Goal: Task Accomplishment & Management: Manage account settings

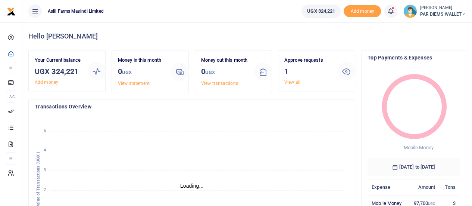
click at [458, 16] on span "PAR DIEMS WALLET" at bounding box center [443, 14] width 46 height 7
click at [440, 27] on link "Switch accounts" at bounding box center [437, 27] width 59 height 10
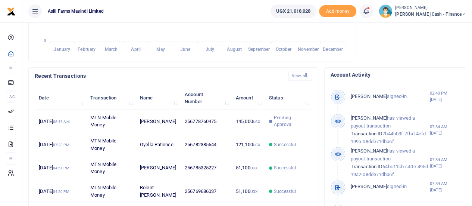
scroll to position [187, 0]
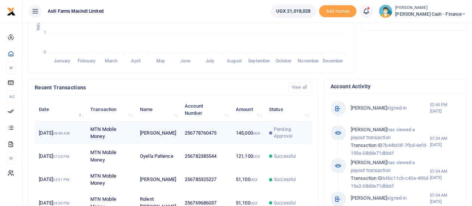
click at [96, 141] on td "MTN Mobile Money" at bounding box center [111, 132] width 50 height 23
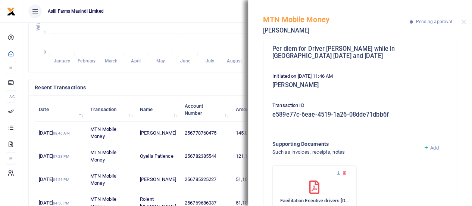
scroll to position [0, 0]
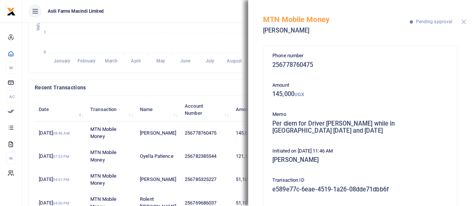
click at [464, 22] on button "Close" at bounding box center [463, 21] width 5 height 5
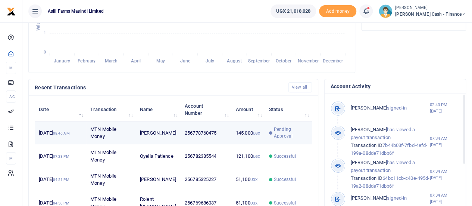
click at [198, 141] on td "256778760475" at bounding box center [206, 132] width 51 height 23
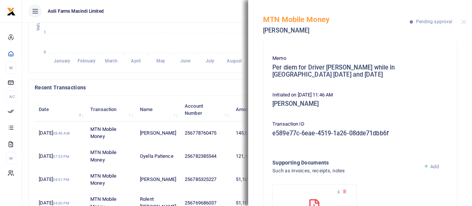
scroll to position [116, 0]
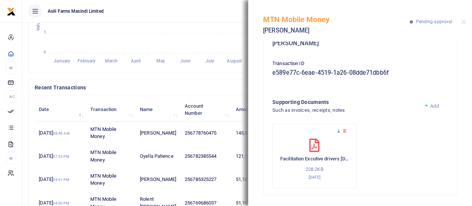
click at [338, 130] on icon at bounding box center [338, 130] width 5 height 5
click at [463, 22] on button "Close" at bounding box center [463, 21] width 5 height 5
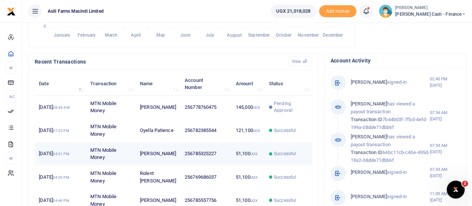
scroll to position [224, 0]
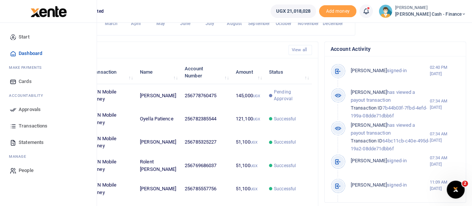
click at [27, 110] on span "Approvals" at bounding box center [30, 109] width 22 height 7
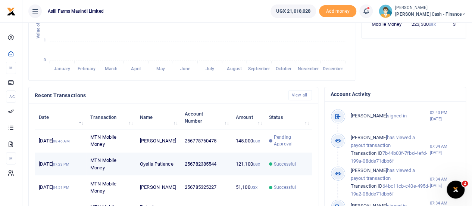
scroll to position [261, 0]
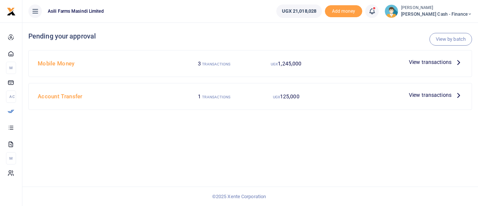
click at [456, 62] on icon at bounding box center [458, 62] width 8 height 8
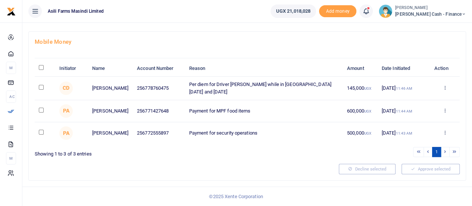
scroll to position [42, 0]
click at [447, 133] on icon at bounding box center [444, 132] width 5 height 5
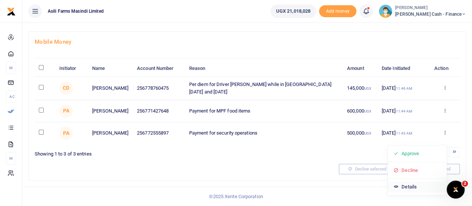
scroll to position [0, 0]
click at [411, 181] on link "Details" at bounding box center [417, 186] width 59 height 10
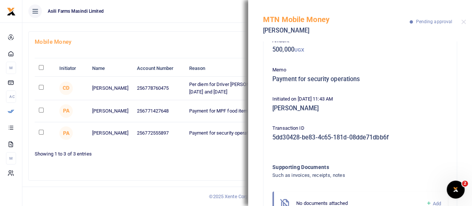
scroll to position [78, 0]
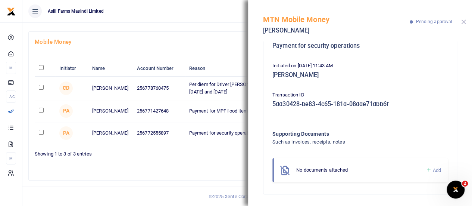
click at [464, 21] on button "Close" at bounding box center [463, 21] width 5 height 5
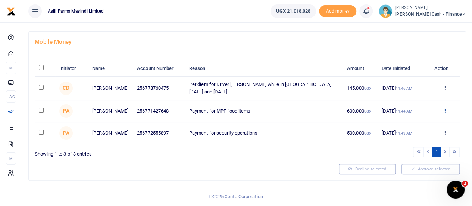
click at [445, 109] on icon at bounding box center [444, 110] width 5 height 5
click at [406, 158] on link "Details" at bounding box center [417, 163] width 59 height 10
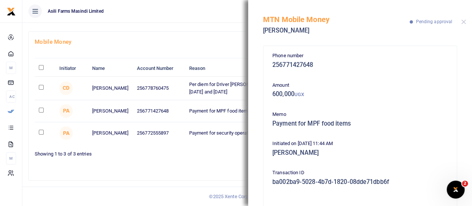
click at [466, 22] on div "MTN Mobile Money Winnifred Akurut Pending approval" at bounding box center [360, 20] width 224 height 41
click at [463, 22] on button "Close" at bounding box center [463, 21] width 5 height 5
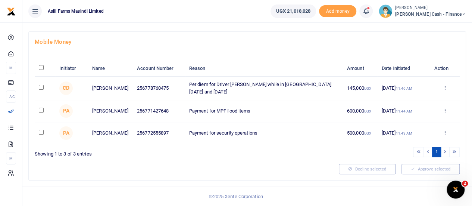
click at [40, 132] on input "checkbox" at bounding box center [41, 132] width 5 height 5
checkbox input "true"
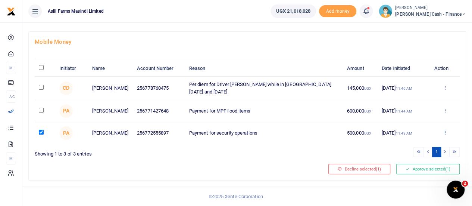
click at [445, 133] on icon at bounding box center [444, 132] width 5 height 5
click at [419, 165] on link "Decline" at bounding box center [417, 170] width 59 height 10
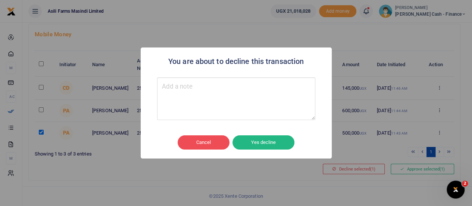
scroll to position [35, 0]
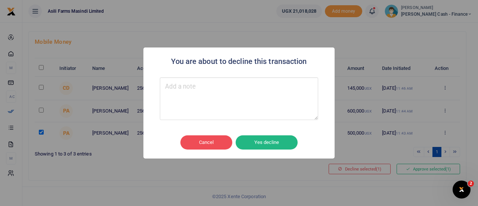
click at [178, 77] on div at bounding box center [239, 98] width 176 height 55
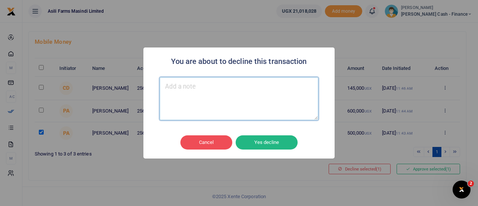
click at [169, 92] on textarea "Type your message here" at bounding box center [239, 98] width 158 height 43
click at [175, 87] on textarea "Type your message here" at bounding box center [239, 98] width 158 height 43
click at [206, 89] on textarea "Type your message here" at bounding box center [239, 98] width 158 height 43
click at [207, 89] on textarea "Type your message here" at bounding box center [239, 98] width 158 height 43
click at [205, 94] on textarea "Type your message here" at bounding box center [239, 98] width 158 height 43
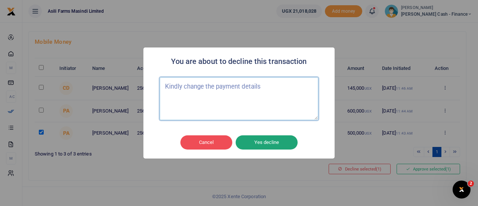
type textarea "Kindly change the payment details"
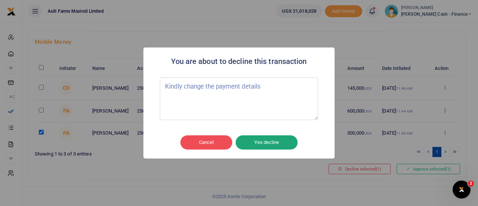
click at [253, 141] on button "Yes decline" at bounding box center [267, 142] width 62 height 14
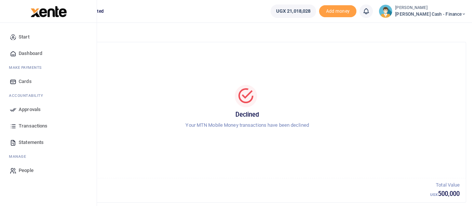
click at [28, 108] on span "Approvals" at bounding box center [30, 109] width 22 height 7
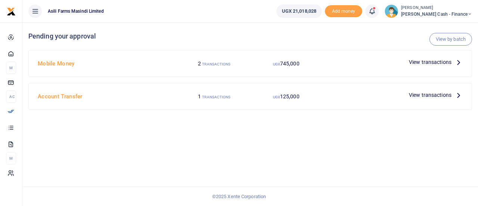
click at [454, 62] on icon at bounding box center [458, 62] width 8 height 8
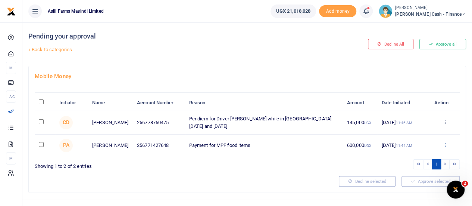
click at [443, 147] on icon at bounding box center [444, 144] width 5 height 5
click at [409, 195] on link "Details" at bounding box center [417, 198] width 59 height 10
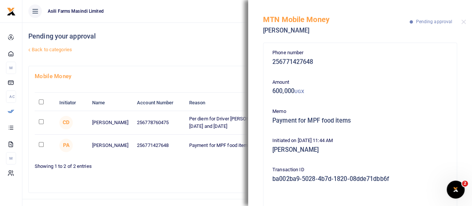
scroll to position [40, 0]
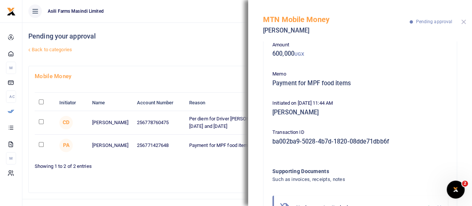
click at [465, 21] on button "Close" at bounding box center [463, 21] width 5 height 5
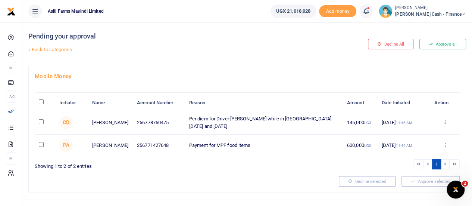
click at [445, 147] on icon at bounding box center [444, 144] width 5 height 5
click at [412, 196] on link "Details" at bounding box center [417, 198] width 59 height 10
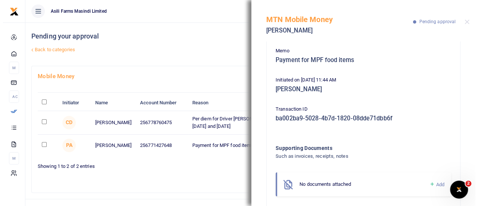
scroll to position [78, 0]
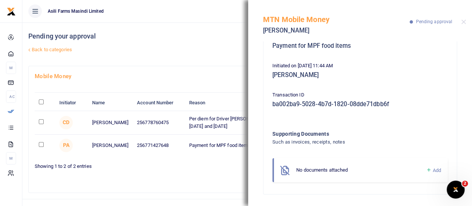
click at [206, 44] on link "Back to categories" at bounding box center [173, 49] width 292 height 13
click at [464, 21] on button "Close" at bounding box center [463, 21] width 5 height 5
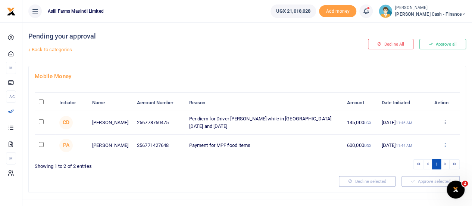
click at [446, 147] on icon at bounding box center [444, 144] width 5 height 5
click at [413, 180] on link "Decline" at bounding box center [417, 181] width 59 height 10
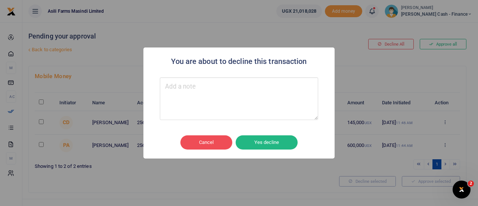
click at [183, 93] on textarea "Type your message here" at bounding box center [239, 98] width 158 height 43
type textarea "Kindly change"
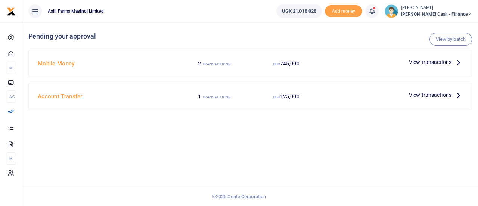
click at [457, 62] on icon at bounding box center [458, 62] width 8 height 8
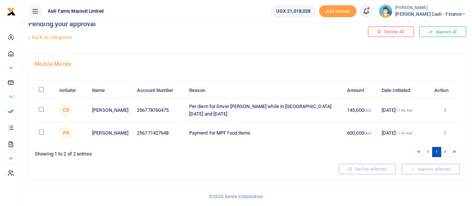
scroll to position [19, 0]
click at [445, 133] on icon at bounding box center [444, 132] width 5 height 5
click at [411, 164] on link "Decline" at bounding box center [417, 169] width 59 height 10
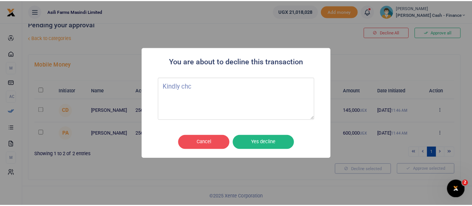
scroll to position [0, 0]
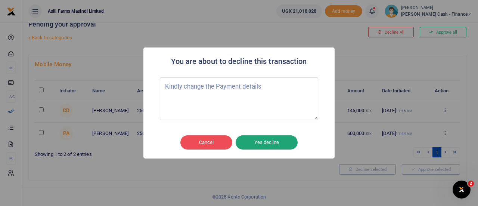
type textarea "Kindly change the Payment details"
click at [274, 139] on button "Yes decline" at bounding box center [267, 142] width 62 height 14
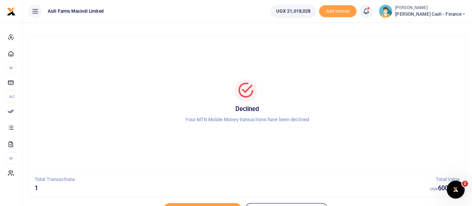
scroll to position [43, 0]
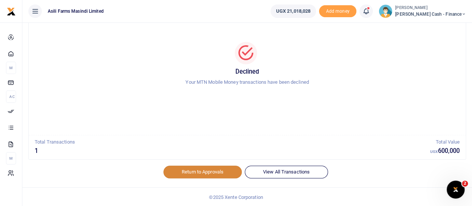
click at [211, 171] on link "Return to Approvals" at bounding box center [203, 171] width 78 height 13
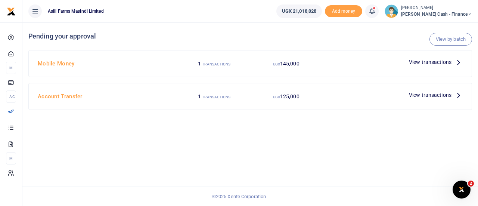
click at [457, 63] on icon at bounding box center [458, 62] width 8 height 8
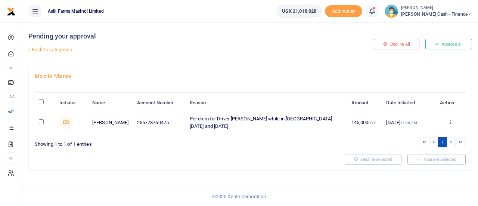
click at [41, 100] on input "\a \a : activate to sort column descending" at bounding box center [41, 101] width 5 height 5
checkbox input "true"
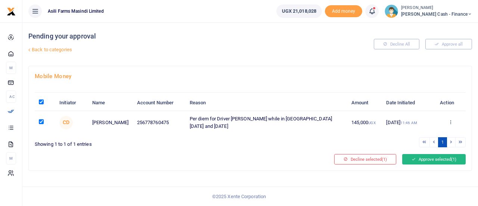
click at [447, 156] on button "Approve selected (1)" at bounding box center [433, 159] width 63 height 10
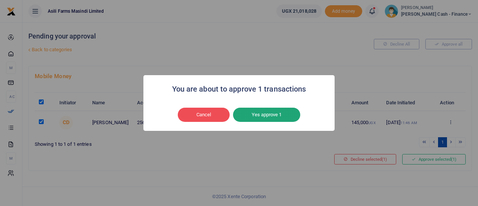
click at [277, 112] on button "Yes approve 1" at bounding box center [266, 115] width 67 height 14
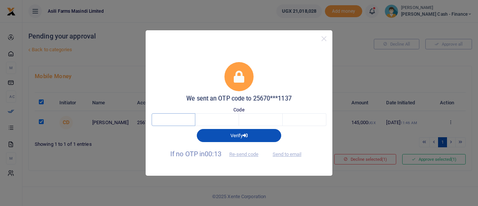
click at [188, 119] on input "text" at bounding box center [174, 119] width 44 height 13
type input "1"
type input "0"
type input "7"
type input "4"
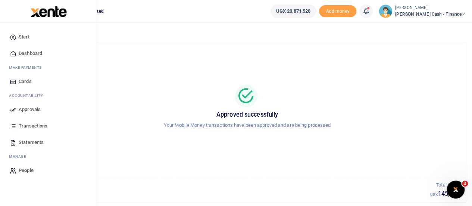
click at [28, 111] on span "Approvals" at bounding box center [30, 109] width 22 height 7
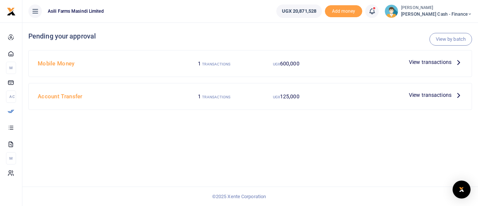
click at [449, 95] on span "View transactions" at bounding box center [430, 95] width 43 height 8
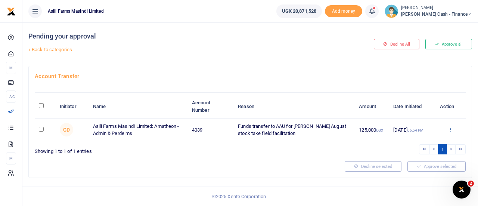
click at [452, 129] on icon at bounding box center [450, 129] width 5 height 5
click at [416, 175] on link "Details" at bounding box center [423, 174] width 59 height 10
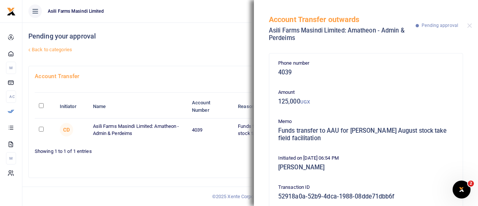
scroll to position [124, 0]
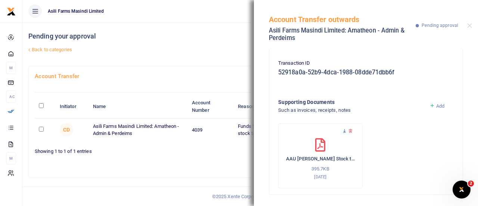
click at [344, 131] on icon at bounding box center [344, 130] width 5 height 5
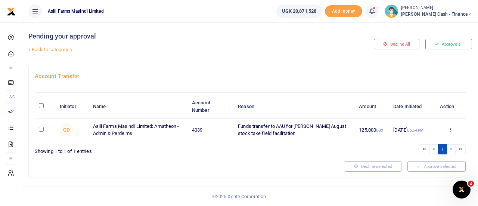
click at [42, 105] on input "\a \a : activate to sort column descending" at bounding box center [41, 105] width 5 height 5
checkbox input "true"
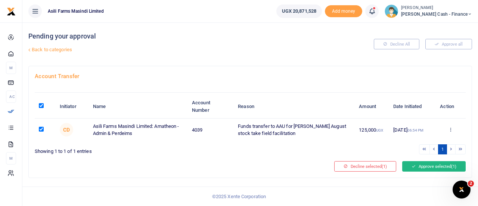
click at [440, 169] on button "Approve selected (1)" at bounding box center [433, 166] width 63 height 10
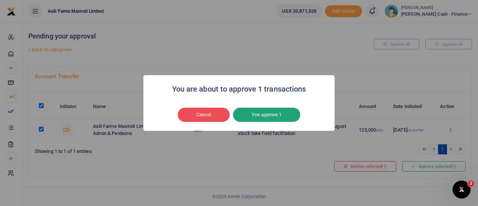
click at [269, 115] on button "Yes approve 1" at bounding box center [266, 115] width 67 height 14
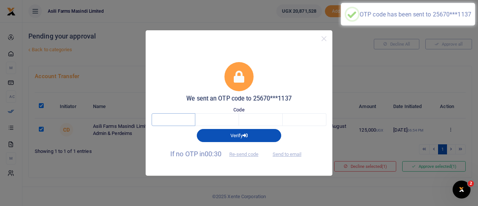
click at [177, 118] on input "text" at bounding box center [174, 119] width 44 height 13
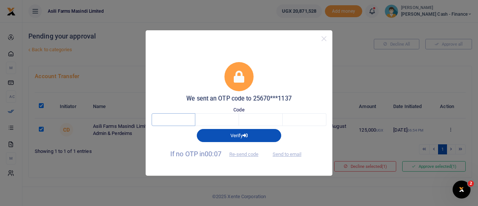
click at [175, 119] on input "text" at bounding box center [174, 119] width 44 height 13
type input "5"
type input "7"
type input "3"
type input "8"
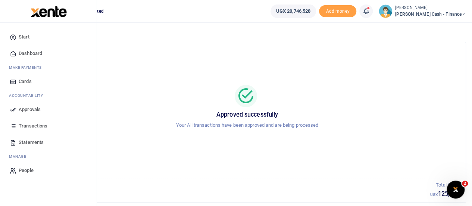
click at [26, 52] on span "Dashboard" at bounding box center [31, 53] width 24 height 7
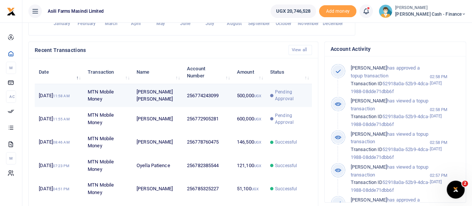
scroll to position [6, 6]
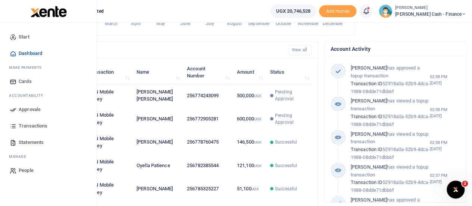
click at [25, 108] on span "Approvals" at bounding box center [30, 109] width 22 height 7
click at [22, 109] on span "Approvals" at bounding box center [30, 109] width 22 height 7
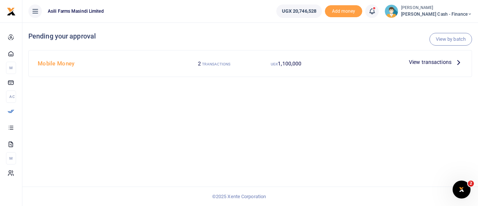
click at [433, 63] on span "View transactions" at bounding box center [430, 62] width 43 height 8
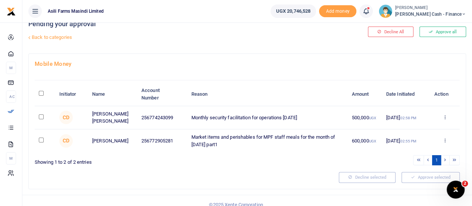
scroll to position [19, 0]
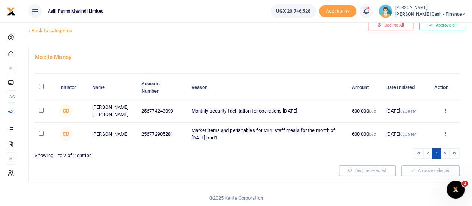
click at [44, 86] on th "\a \a : activate to sort column descending" at bounding box center [45, 87] width 21 height 23
click at [42, 86] on input "\a \a : activate to sort column descending" at bounding box center [41, 86] width 5 height 5
checkbox input "true"
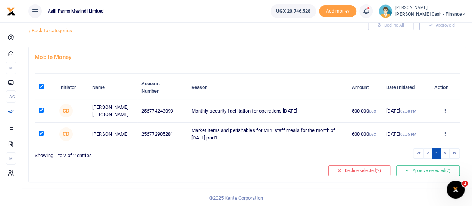
click at [37, 82] on th "\a \a : activate to sort column descending" at bounding box center [45, 87] width 21 height 23
click at [43, 90] on th "\a \a : activate to sort column descending" at bounding box center [45, 87] width 21 height 23
click at [42, 85] on input "\a \a : activate to sort column descending" at bounding box center [41, 86] width 5 height 5
checkbox input "false"
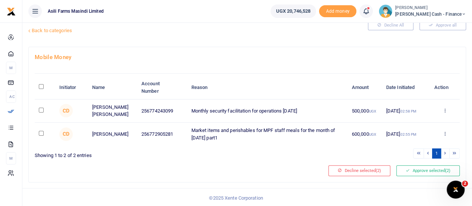
checkbox input "false"
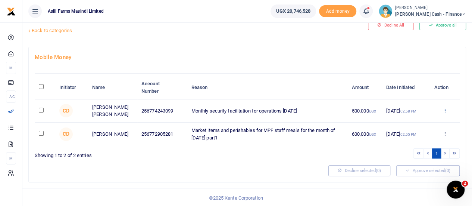
click at [446, 108] on icon at bounding box center [444, 110] width 5 height 5
click at [417, 153] on link "Details" at bounding box center [417, 155] width 59 height 10
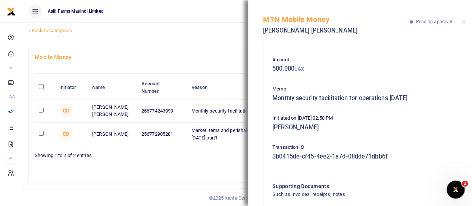
scroll to position [78, 0]
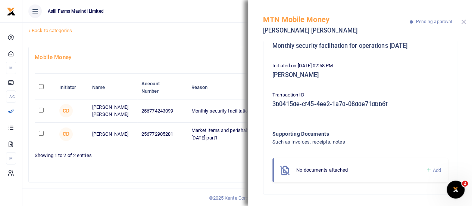
click at [465, 21] on button "Close" at bounding box center [463, 21] width 5 height 5
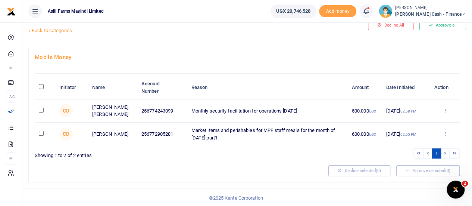
click at [445, 132] on icon at bounding box center [444, 133] width 5 height 5
click at [415, 180] on link "Details" at bounding box center [417, 179] width 59 height 10
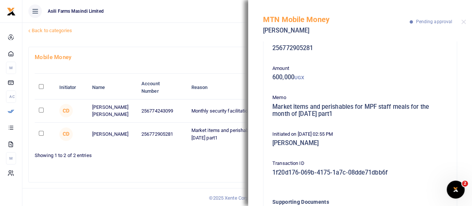
scroll to position [0, 0]
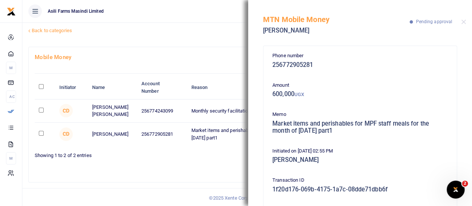
click at [223, 23] on div "Pending your approval Back to categories" at bounding box center [173, 24] width 290 height 43
click at [464, 22] on button "Close" at bounding box center [463, 21] width 5 height 5
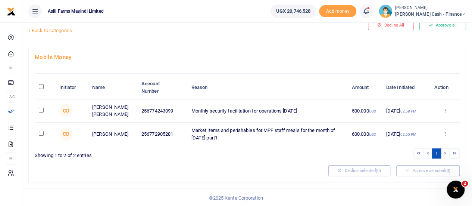
click at [41, 86] on input "\a \a : activate to sort column descending" at bounding box center [41, 86] width 5 height 5
checkbox input "true"
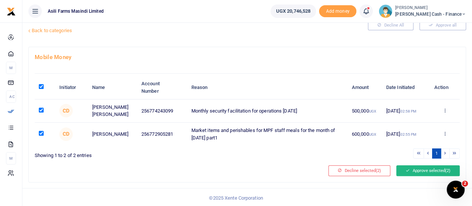
click at [434, 169] on button "Approve selected (2)" at bounding box center [427, 170] width 63 height 10
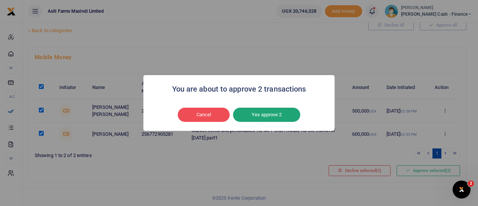
click at [277, 117] on button "Yes approve 2" at bounding box center [266, 115] width 67 height 14
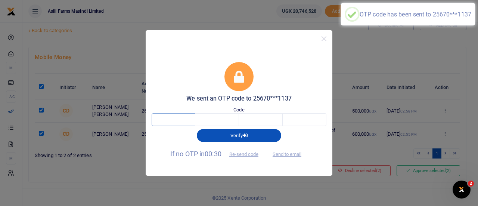
click at [172, 121] on input "text" at bounding box center [174, 119] width 44 height 13
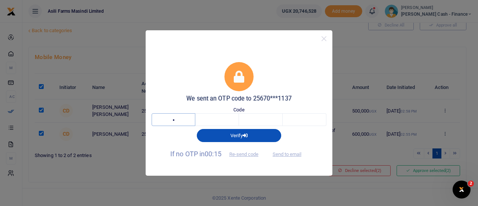
type input "8"
type input "7"
type input "8"
type input "2"
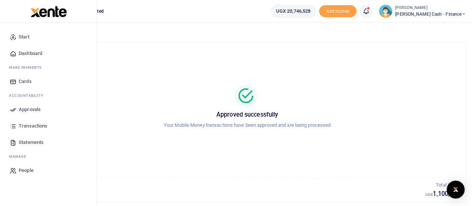
click at [34, 55] on span "Dashboard" at bounding box center [31, 53] width 24 height 7
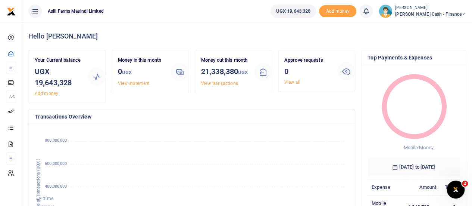
scroll to position [6, 6]
